Goal: Task Accomplishment & Management: Complete application form

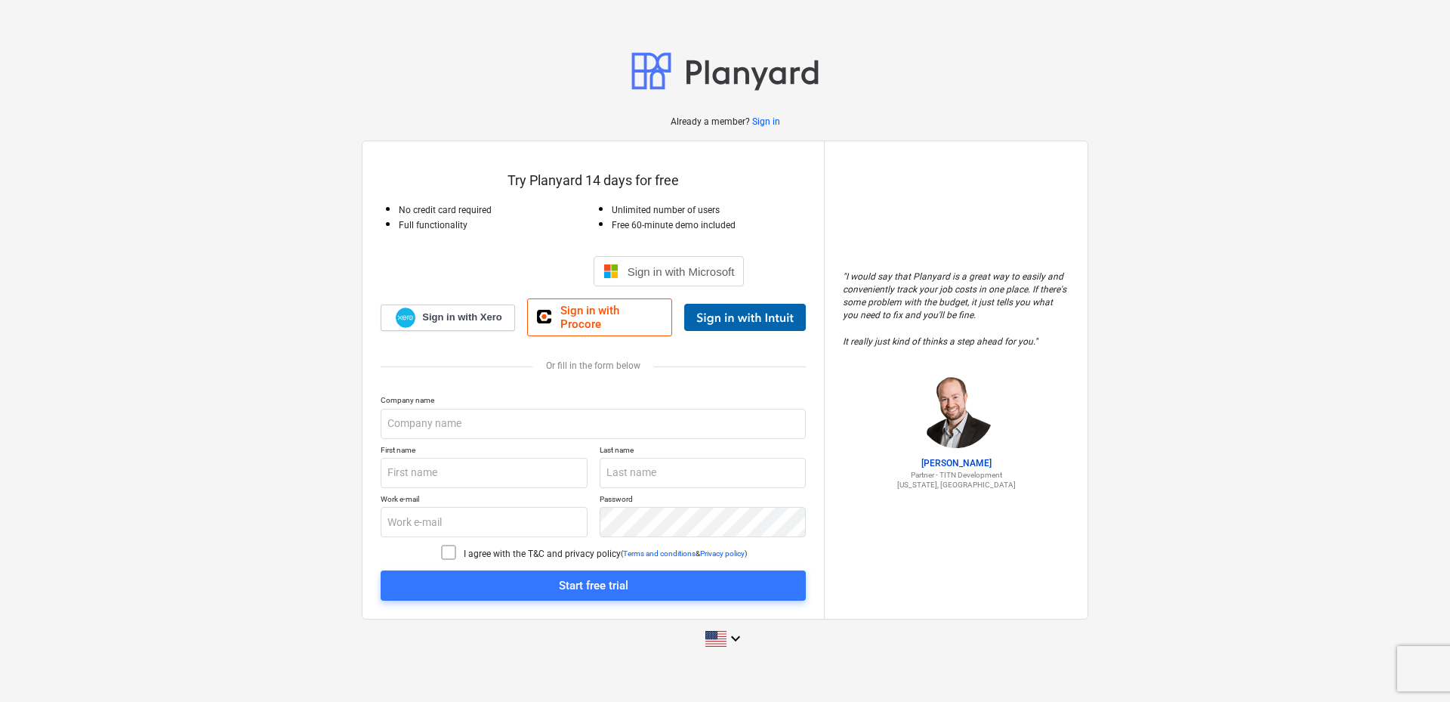
click at [758, 325] on div at bounding box center [745, 317] width 122 height 27
